Goal: Information Seeking & Learning: Understand process/instructions

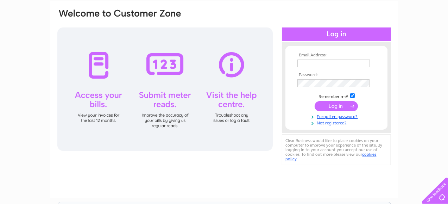
type input "info@alliedhomes.co.uk"
click at [340, 105] on input "submit" at bounding box center [336, 106] width 43 height 10
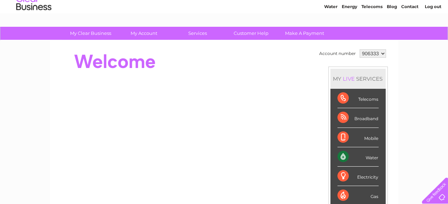
scroll to position [26, 0]
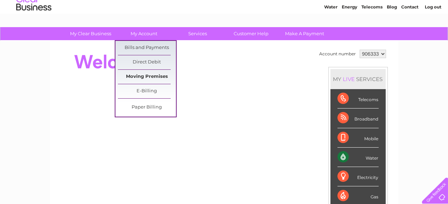
click at [143, 74] on link "Moving Premises" at bounding box center [147, 77] width 58 height 14
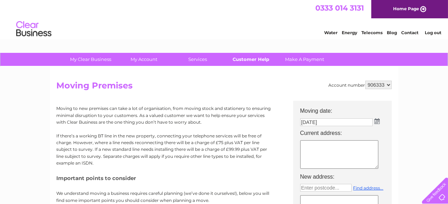
click at [251, 61] on link "Customer Help" at bounding box center [251, 59] width 58 height 13
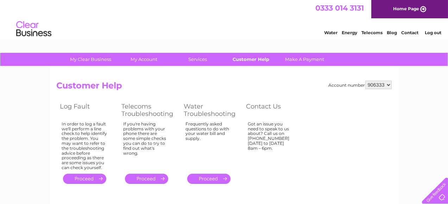
click at [251, 58] on link "Customer Help" at bounding box center [251, 59] width 58 height 13
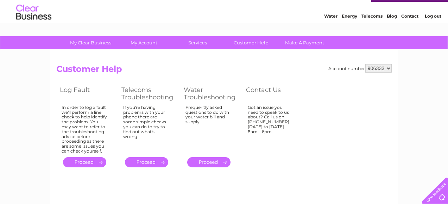
scroll to position [8, 0]
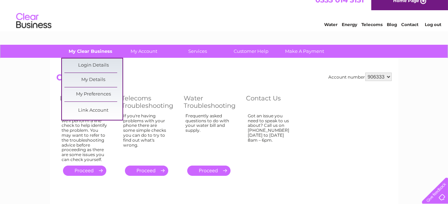
click at [87, 52] on link "My Clear Business" at bounding box center [91, 51] width 58 height 13
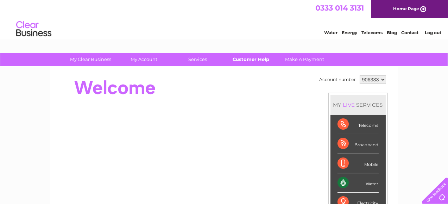
click at [253, 61] on link "Customer Help" at bounding box center [251, 59] width 58 height 13
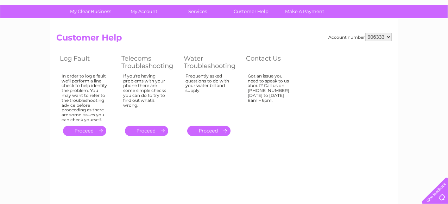
scroll to position [49, 0]
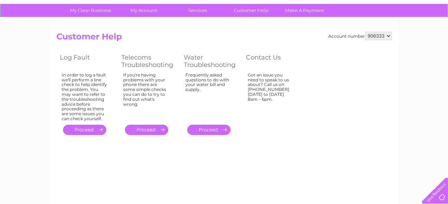
click at [209, 131] on link "." at bounding box center [208, 130] width 43 height 10
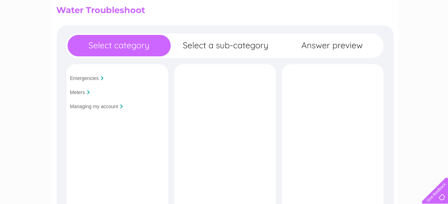
scroll to position [76, 0]
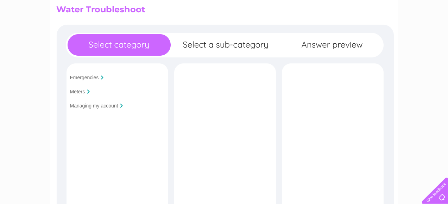
click at [111, 105] on input "Managing my account" at bounding box center [94, 106] width 48 height 6
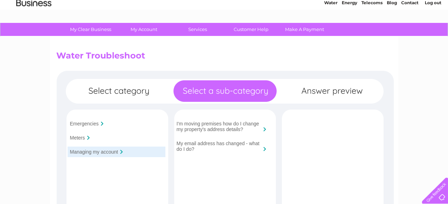
scroll to position [0, 0]
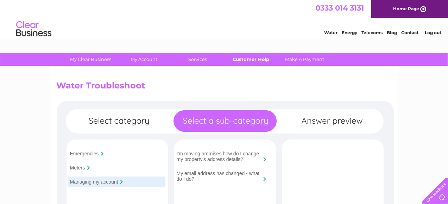
click at [252, 57] on link "Customer Help" at bounding box center [251, 59] width 58 height 13
